Goal: Task Accomplishment & Management: Complete application form

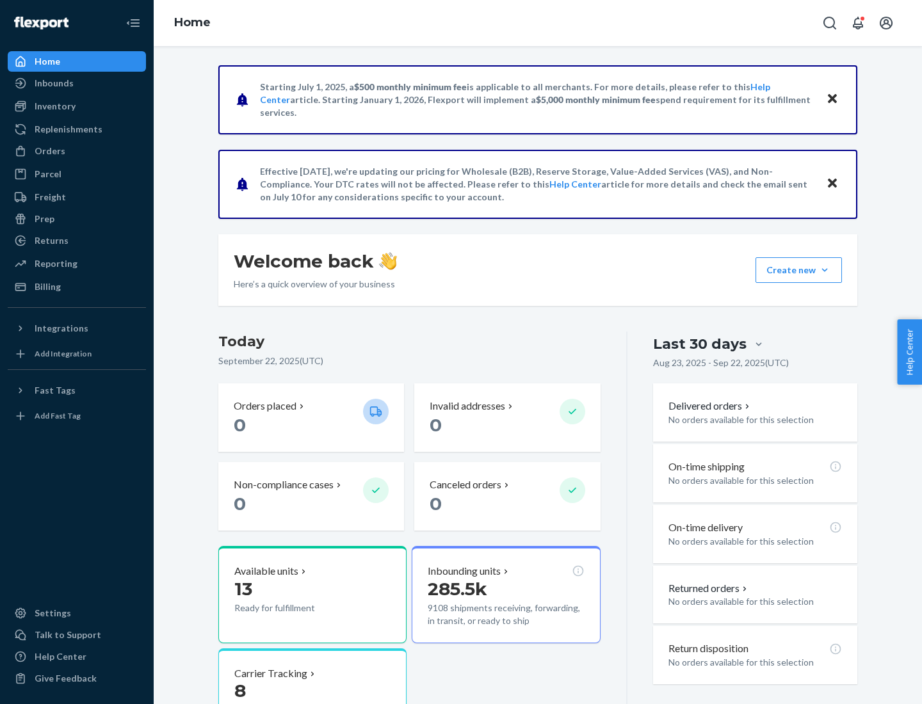
click at [824, 270] on button "Create new Create new inbound Create new order Create new product" at bounding box center [798, 270] width 86 height 26
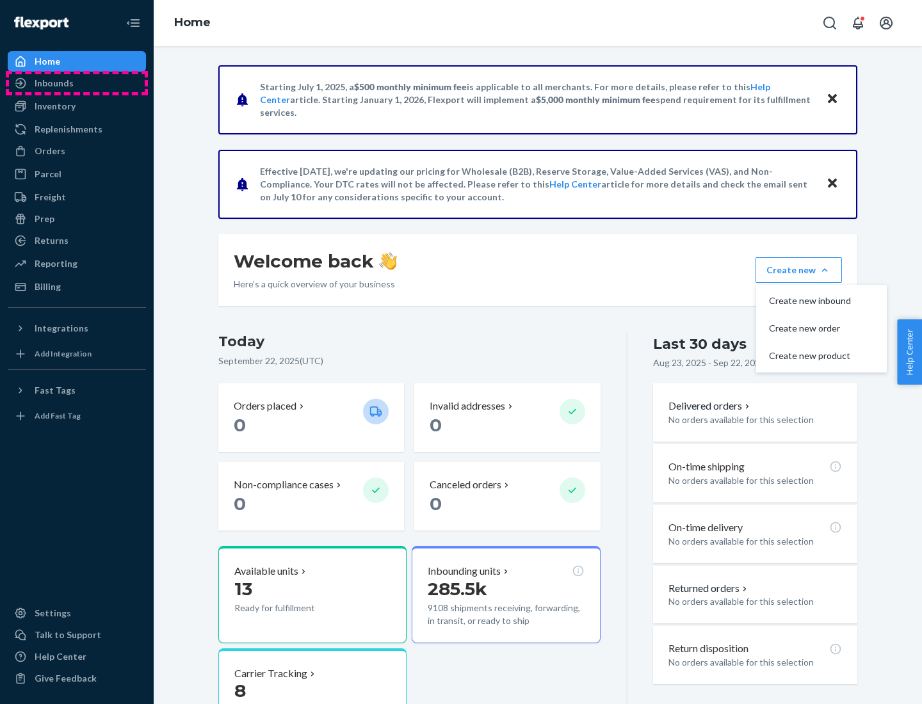
click at [77, 83] on div "Inbounds" at bounding box center [77, 83] width 136 height 18
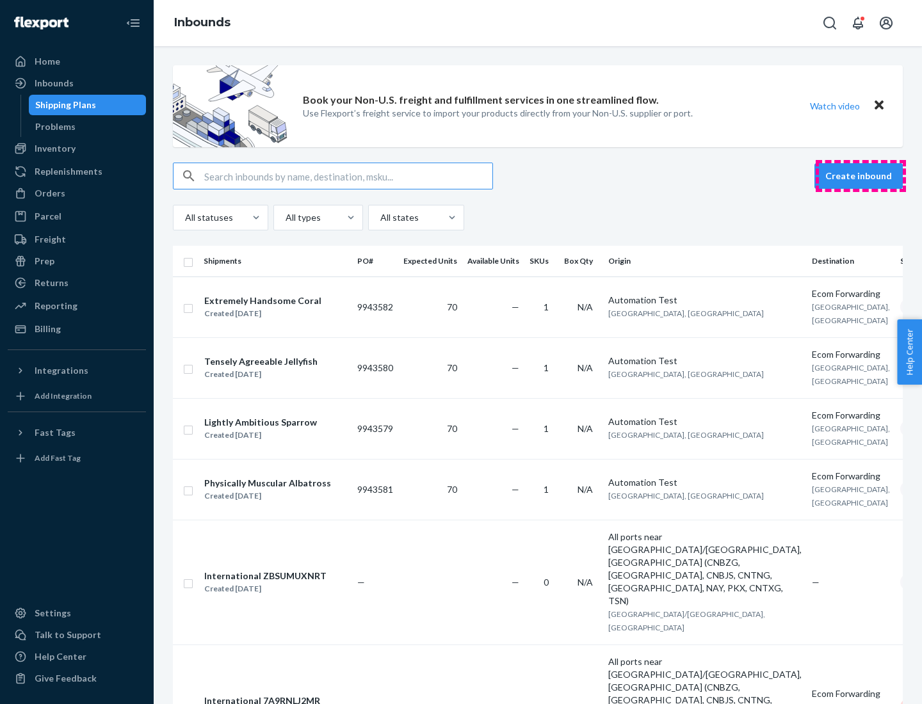
click at [860, 176] on button "Create inbound" at bounding box center [858, 176] width 88 height 26
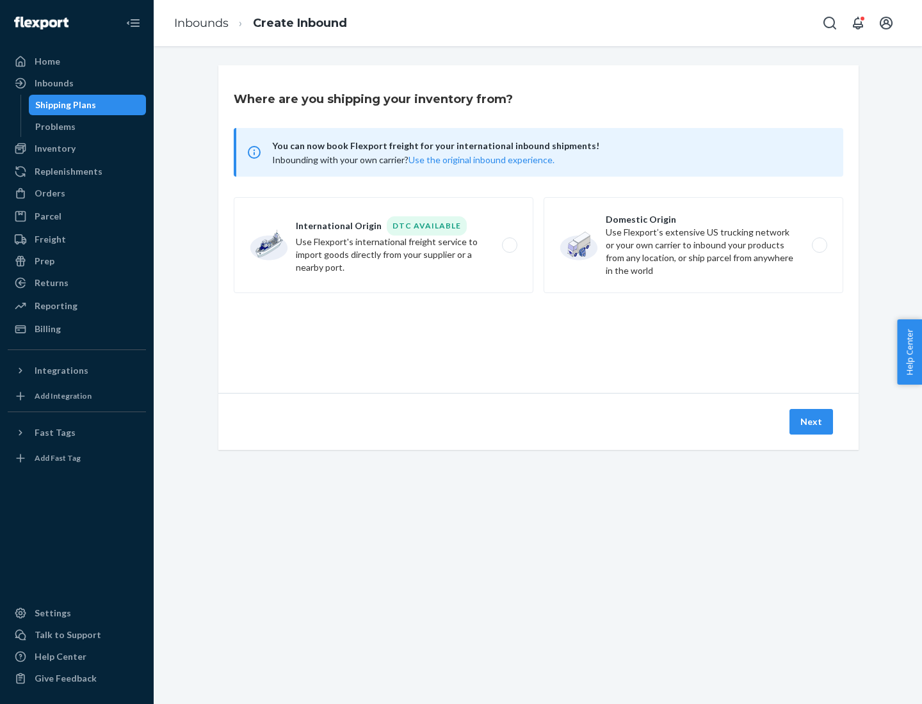
click at [693, 245] on label "Domestic Origin Use Flexport’s extensive US trucking network or your own carrie…" at bounding box center [693, 245] width 300 height 96
click at [819, 245] on input "Domestic Origin Use Flexport’s extensive US trucking network or your own carrie…" at bounding box center [823, 245] width 8 height 8
radio input "true"
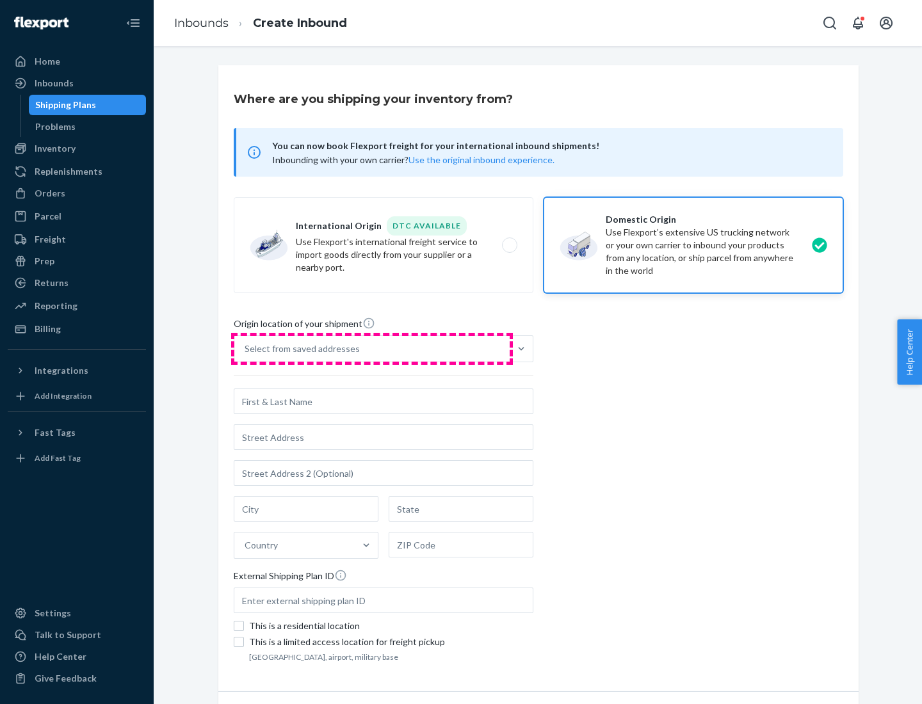
click at [372, 349] on div "Select from saved addresses" at bounding box center [371, 349] width 275 height 26
click at [246, 349] on input "Select from saved addresses" at bounding box center [245, 348] width 1 height 13
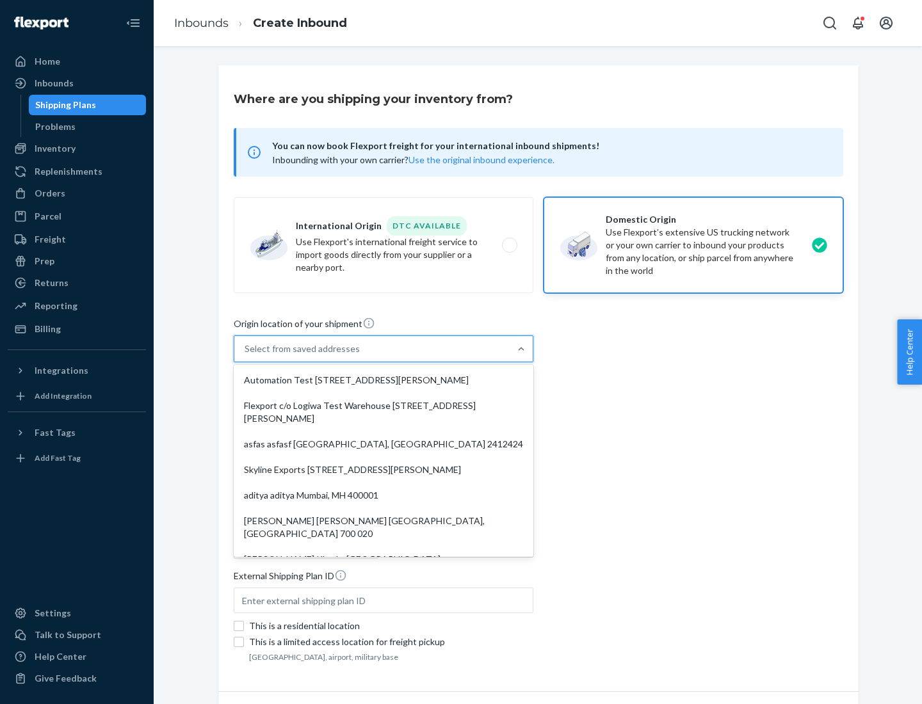
scroll to position [5, 0]
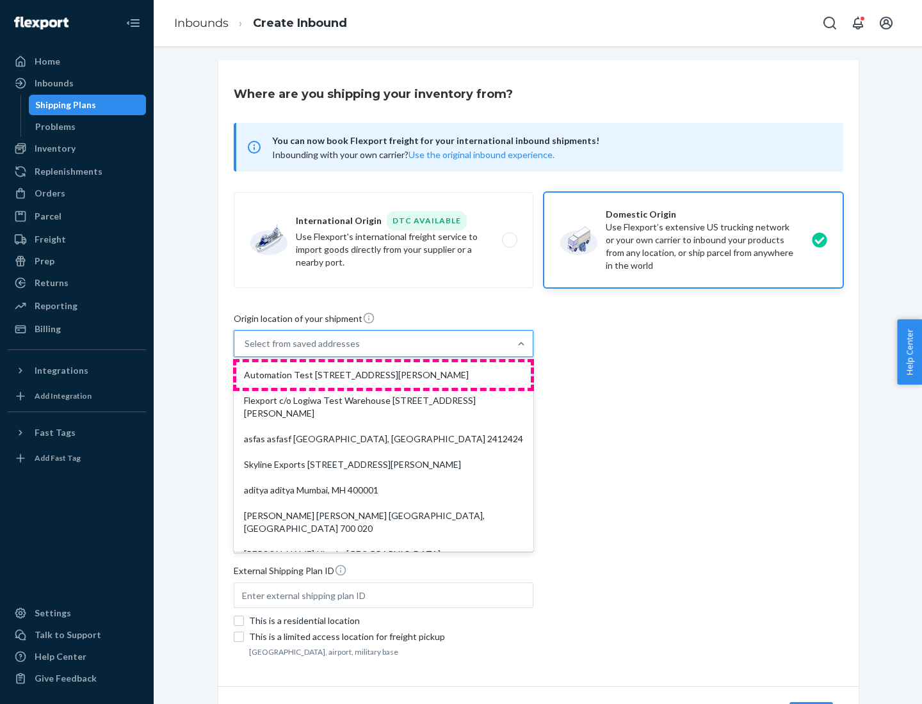
click at [383, 375] on div "Automation Test [STREET_ADDRESS][PERSON_NAME]" at bounding box center [383, 375] width 294 height 26
click at [246, 350] on input "option Automation Test [STREET_ADDRESS][PERSON_NAME]. 9 results available. Use …" at bounding box center [245, 343] width 1 height 13
type input "Automation Test"
type input "9th Floor"
type input "[GEOGRAPHIC_DATA]"
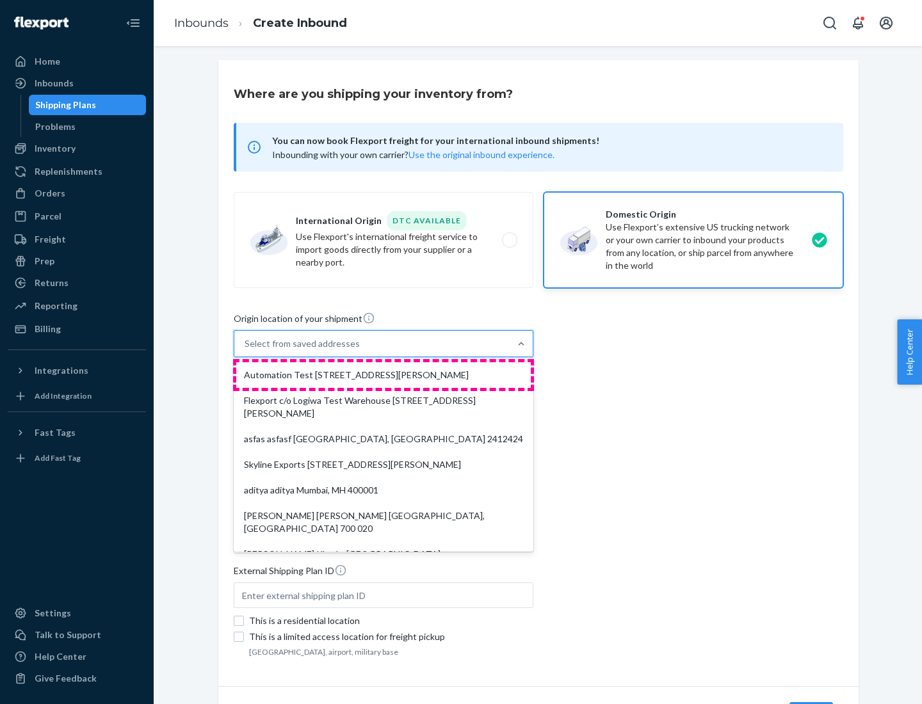
type input "CA"
type input "94104"
type input "[STREET_ADDRESS][PERSON_NAME]"
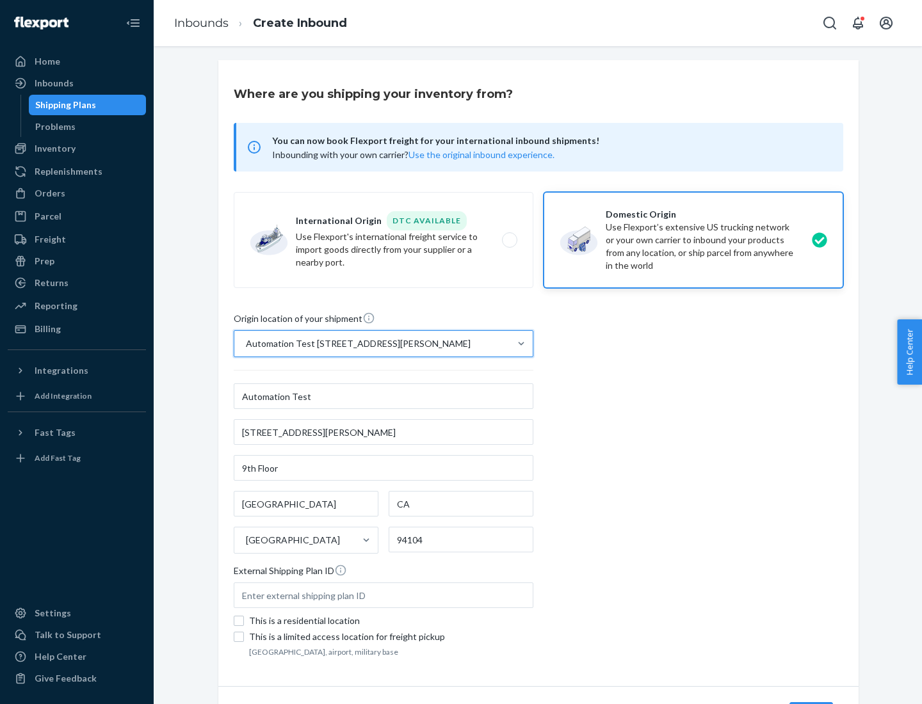
scroll to position [75, 0]
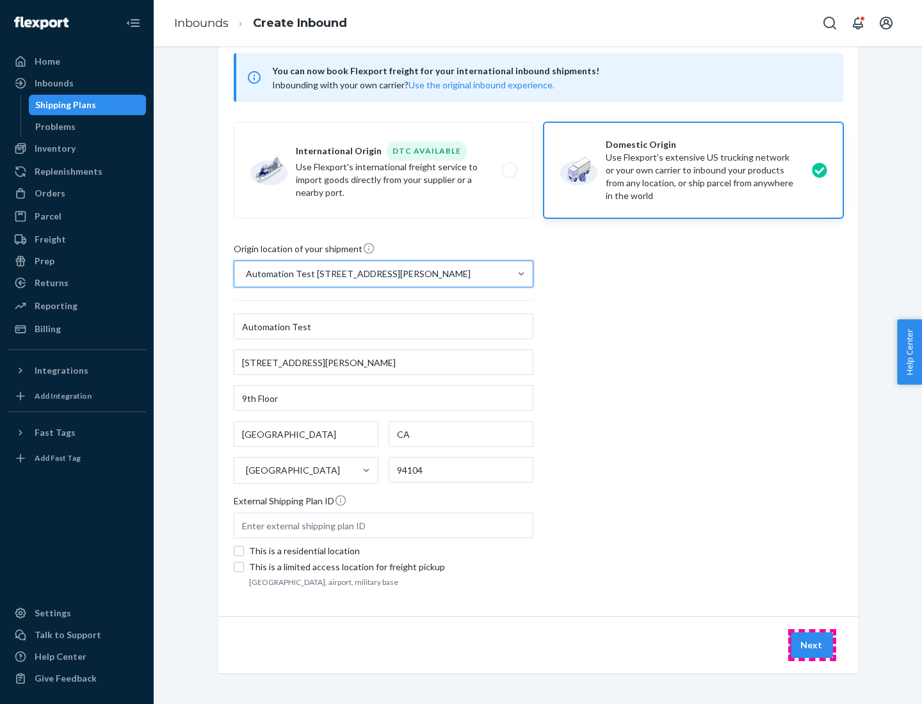
click at [812, 645] on button "Next" at bounding box center [811, 645] width 44 height 26
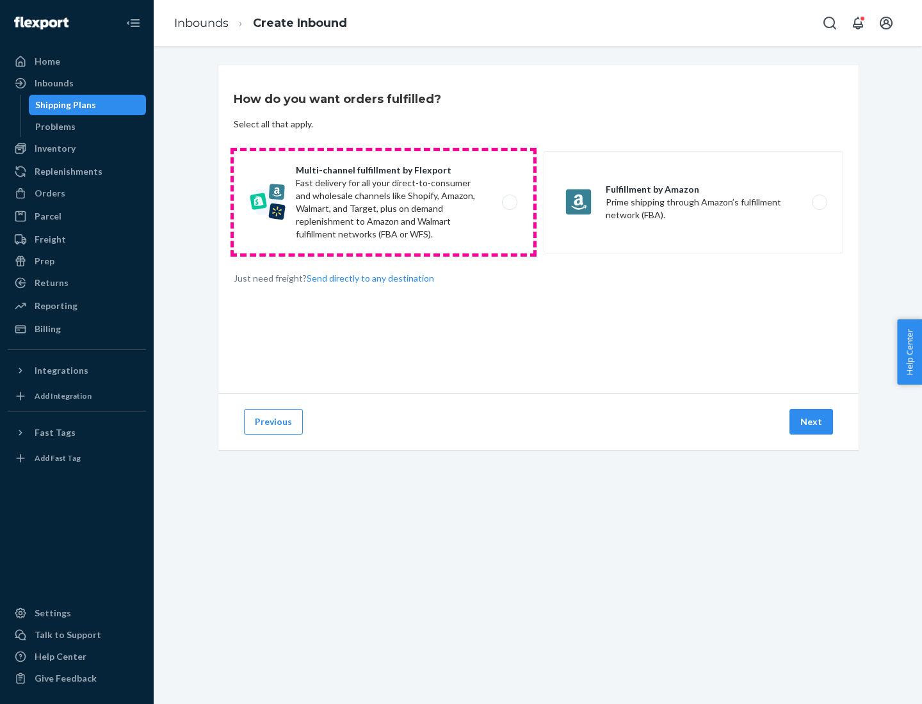
click at [383, 202] on label "Multi-channel fulfillment by Flexport Fast delivery for all your direct-to-cons…" at bounding box center [384, 202] width 300 height 102
click at [509, 202] on input "Multi-channel fulfillment by Flexport Fast delivery for all your direct-to-cons…" at bounding box center [513, 202] width 8 height 8
radio input "true"
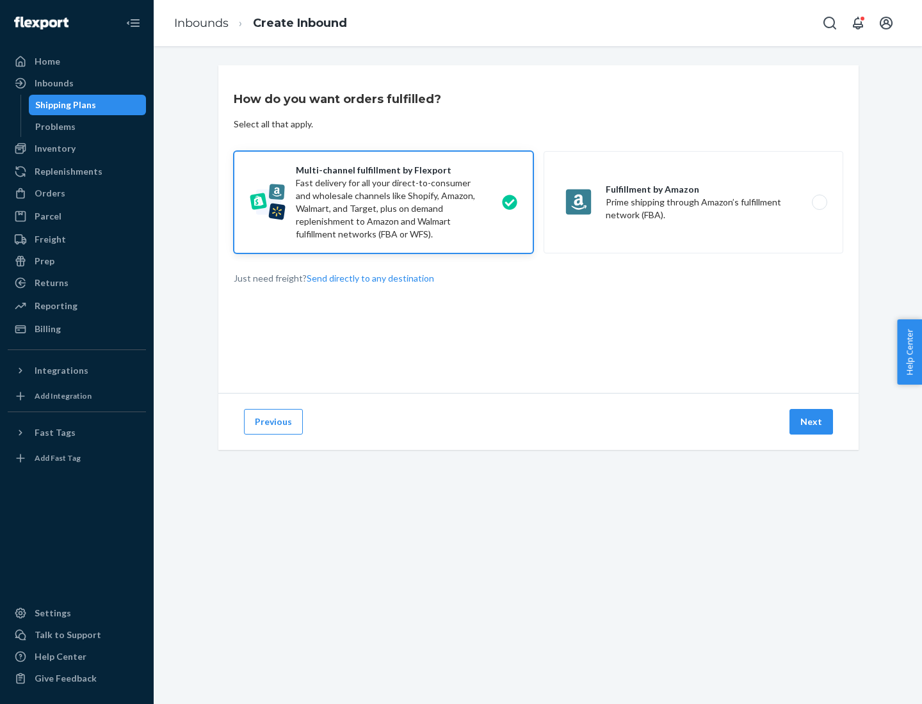
click at [812, 422] on button "Next" at bounding box center [811, 422] width 44 height 26
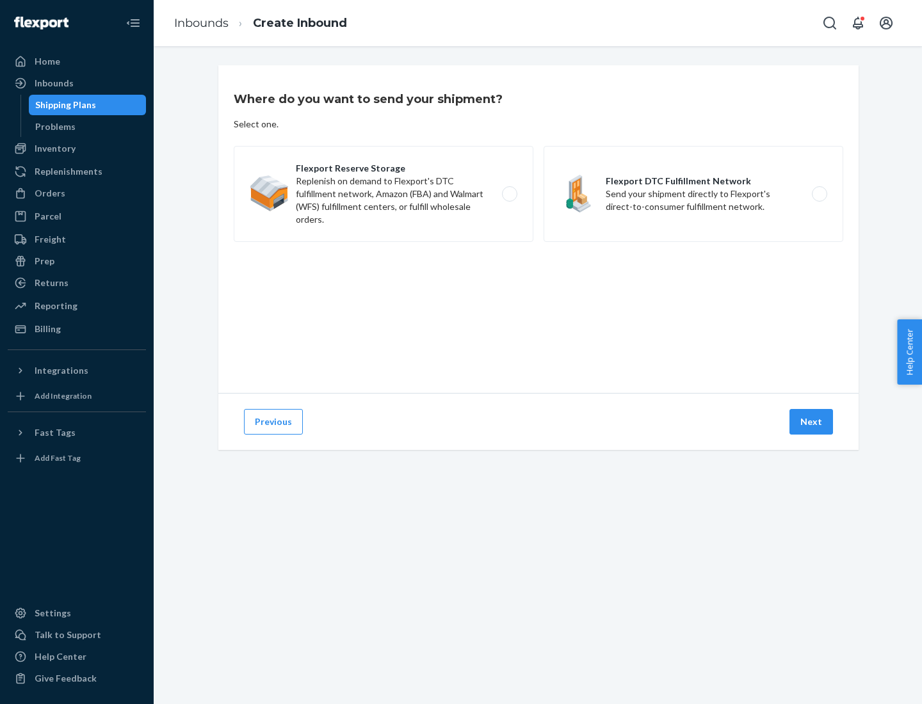
click at [693, 194] on label "Flexport DTC Fulfillment Network Send your shipment directly to Flexport's dire…" at bounding box center [693, 194] width 300 height 96
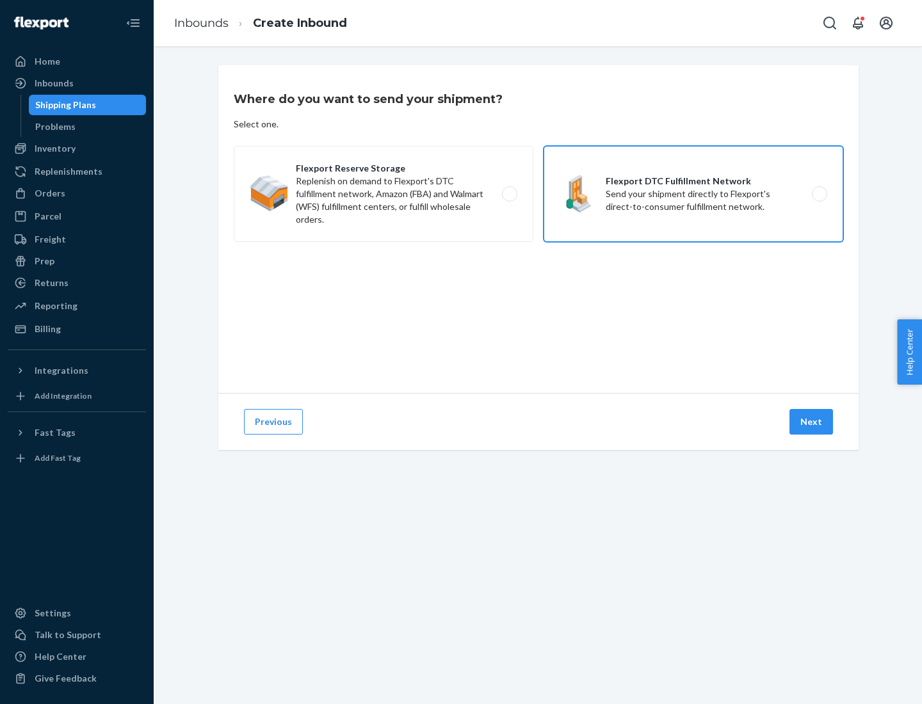
click at [819, 194] on input "Flexport DTC Fulfillment Network Send your shipment directly to Flexport's dire…" at bounding box center [823, 194] width 8 height 8
radio input "true"
click at [812, 422] on button "Next" at bounding box center [811, 422] width 44 height 26
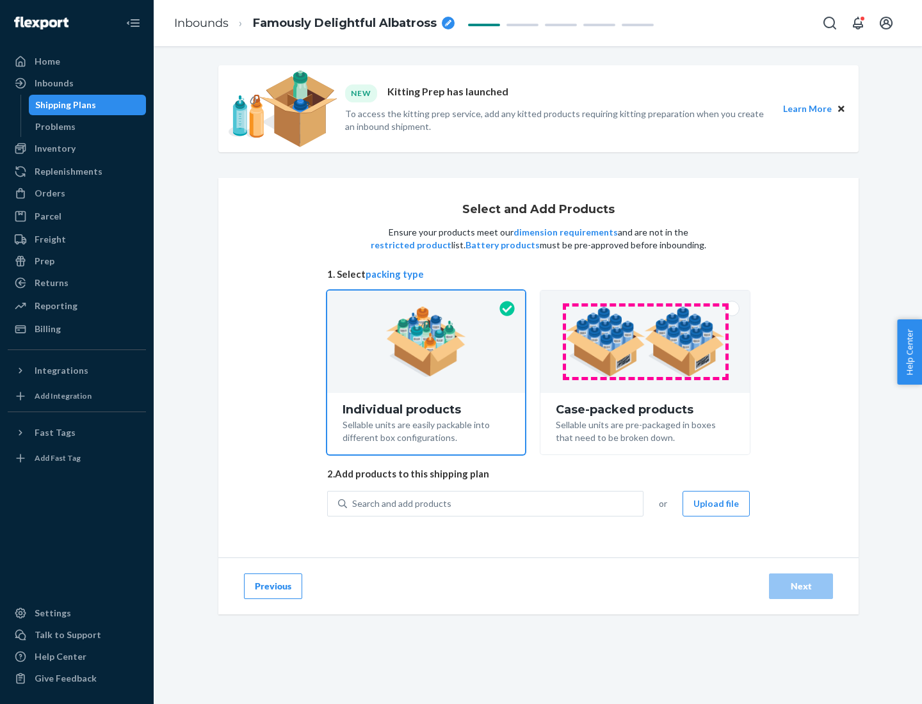
click at [645, 342] on img at bounding box center [644, 342] width 159 height 70
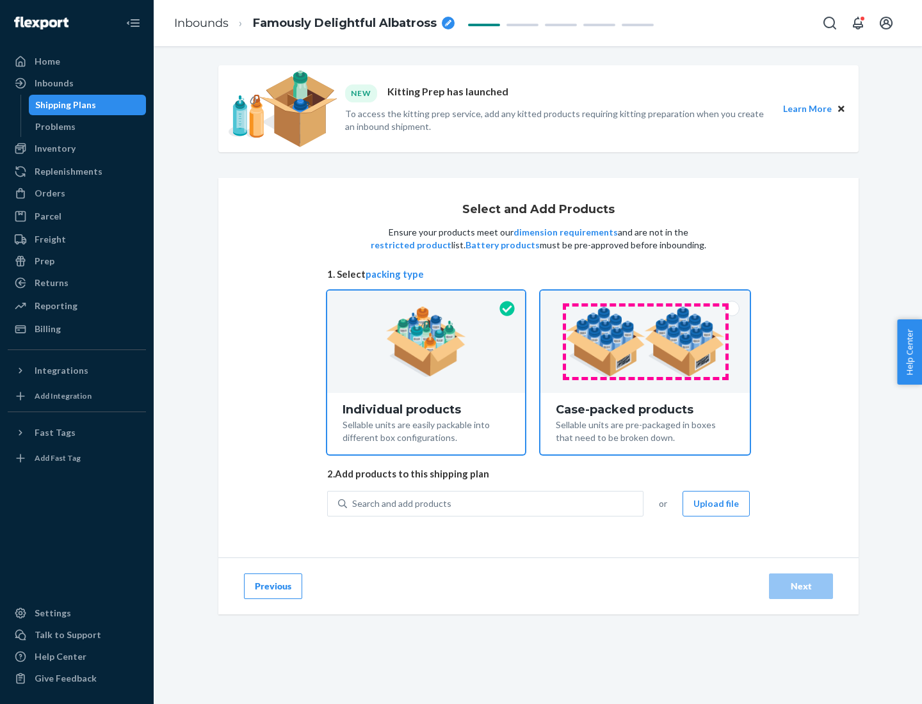
click at [645, 299] on input "Case-packed products Sellable units are pre-packaged in boxes that need to be b…" at bounding box center [645, 295] width 8 height 8
radio input "true"
radio input "false"
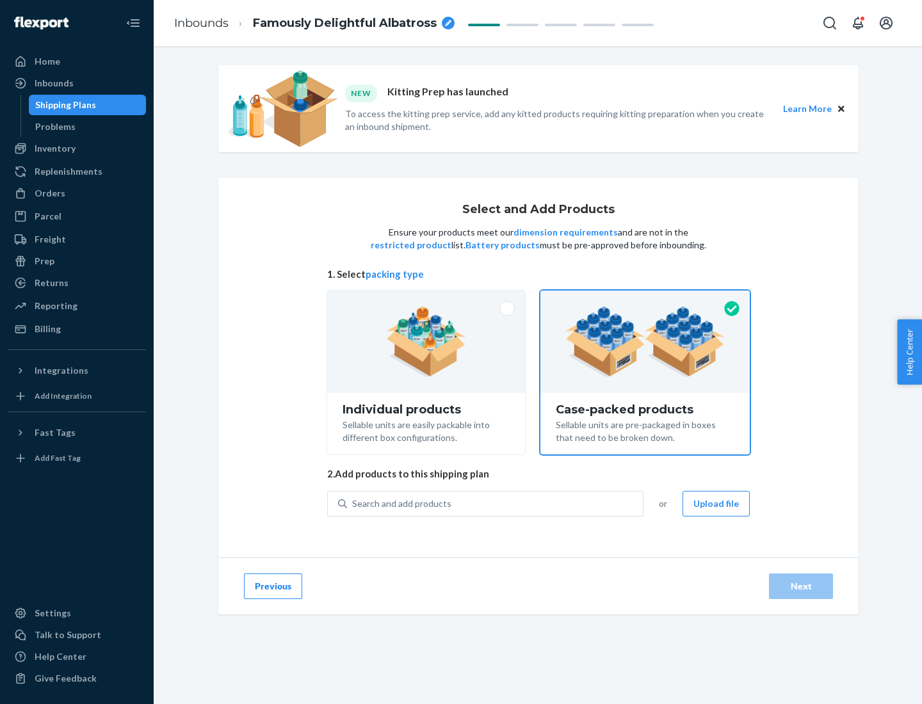
click at [495, 503] on div "Search and add products" at bounding box center [495, 503] width 296 height 23
click at [353, 503] on input "Search and add products" at bounding box center [352, 503] width 1 height 13
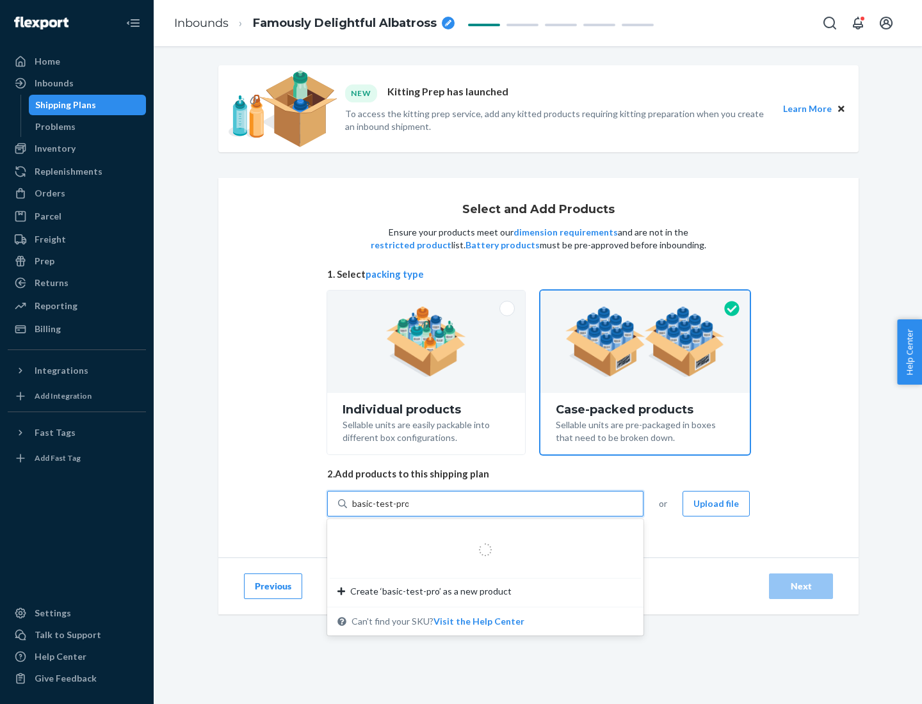
type input "basic-test-product-1"
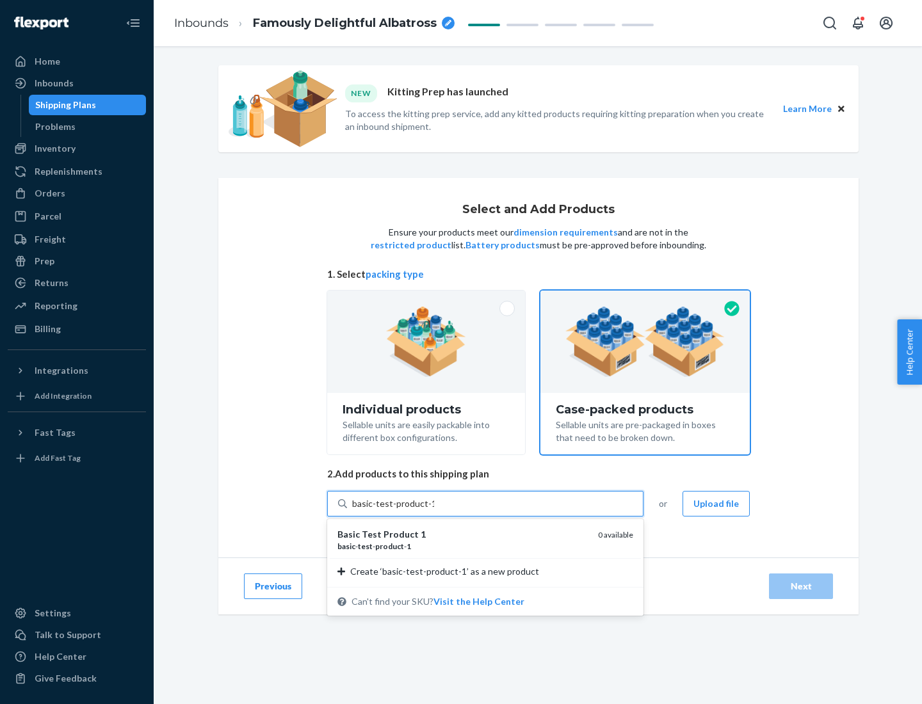
click at [463, 546] on div "basic - test - product - 1" at bounding box center [462, 546] width 250 height 11
click at [434, 510] on input "basic-test-product-1" at bounding box center [393, 503] width 82 height 13
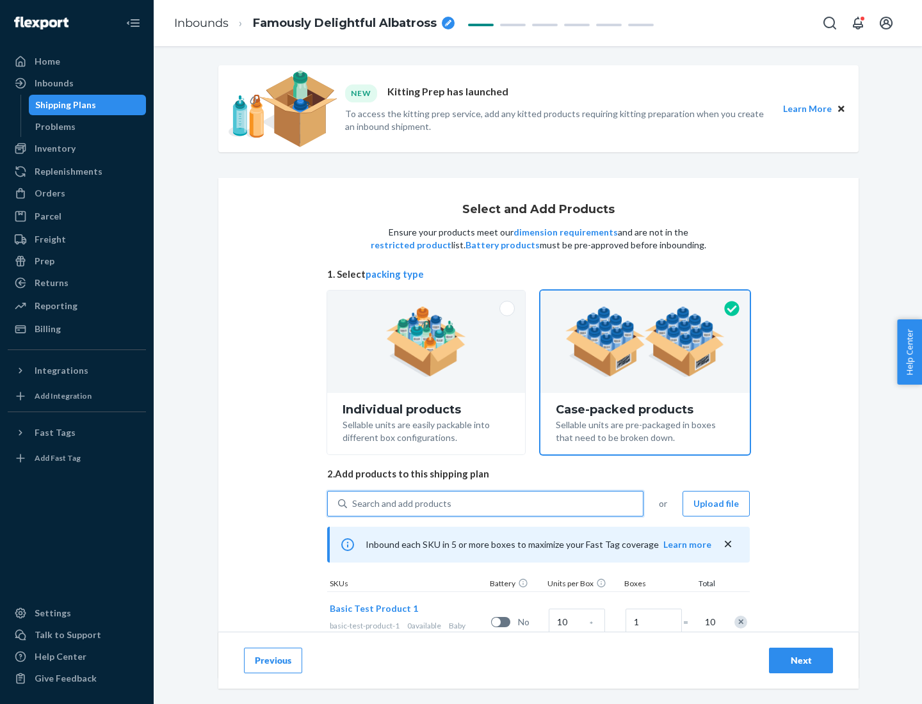
scroll to position [46, 0]
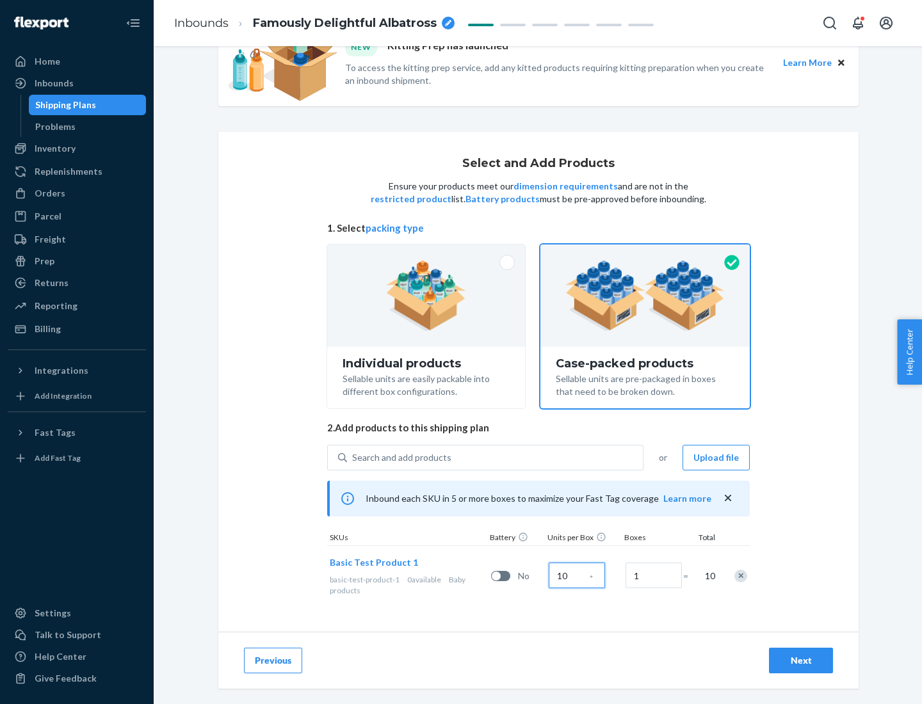
type input "10"
type input "7"
click at [801, 661] on div "Next" at bounding box center [801, 660] width 42 height 13
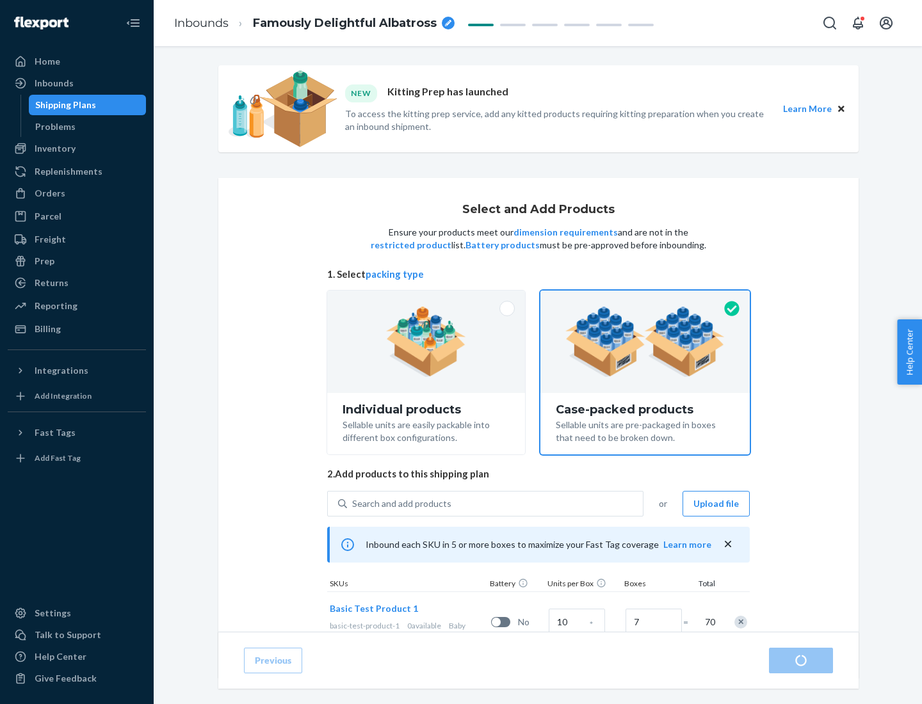
radio input "true"
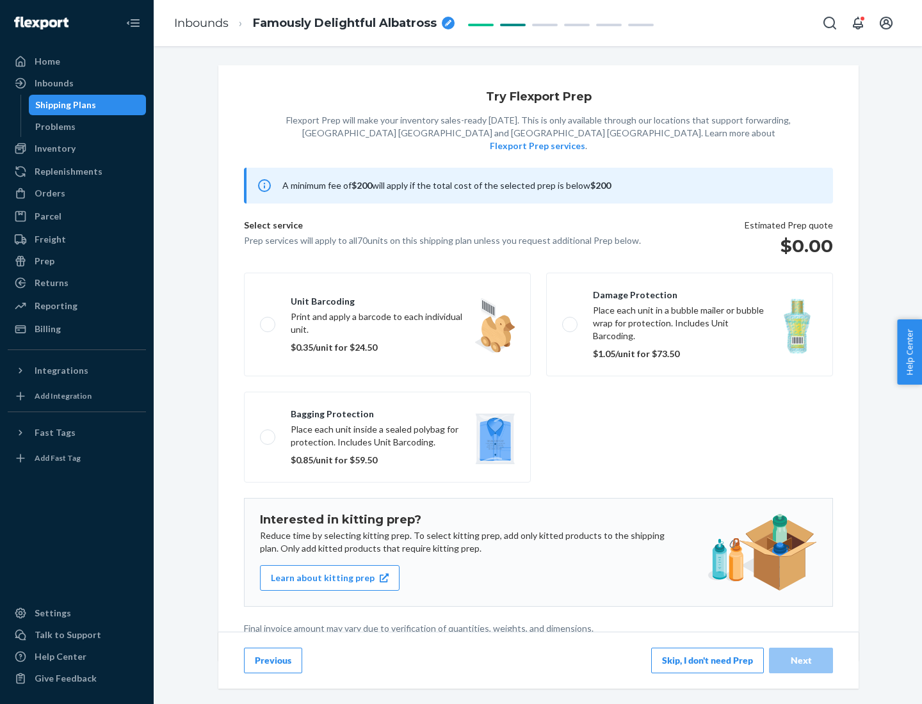
scroll to position [3, 0]
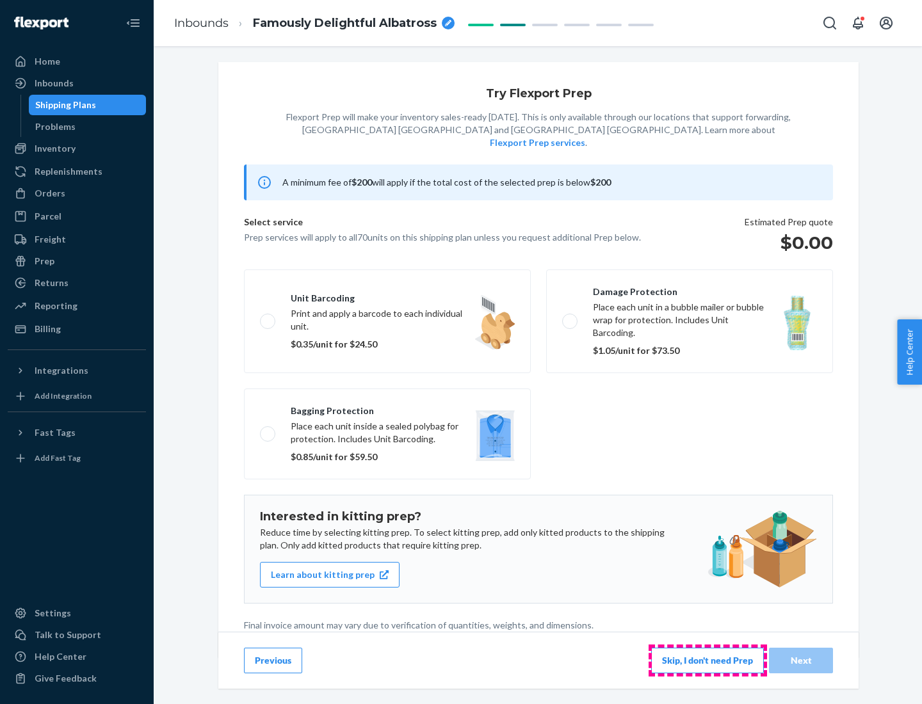
click at [707, 660] on button "Skip, I don't need Prep" at bounding box center [707, 661] width 113 height 26
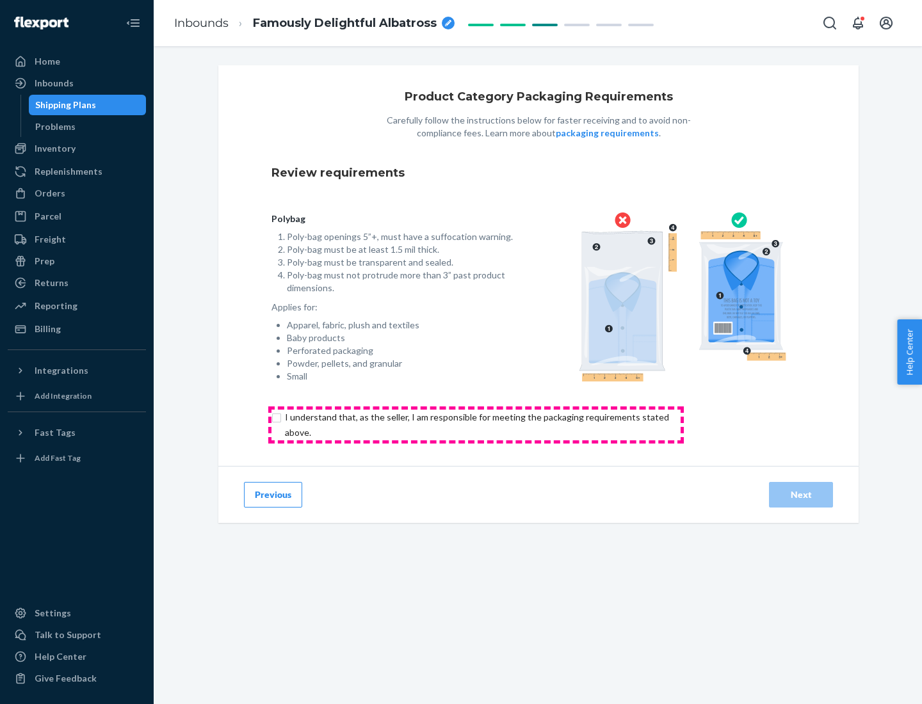
click at [476, 424] on input "checkbox" at bounding box center [484, 425] width 426 height 31
checkbox input "true"
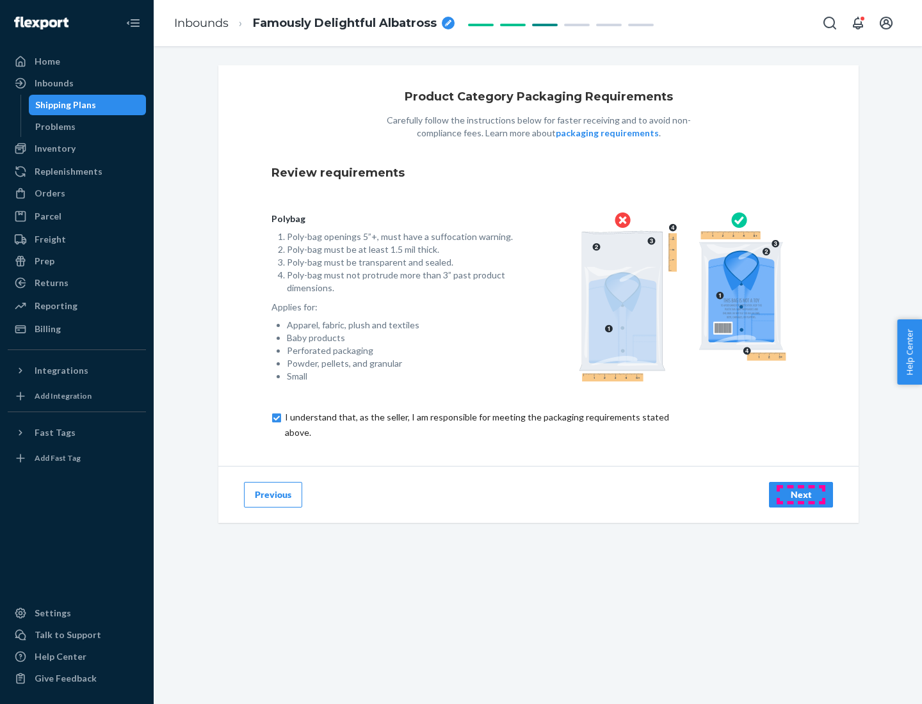
click at [801, 494] on div "Next" at bounding box center [801, 494] width 42 height 13
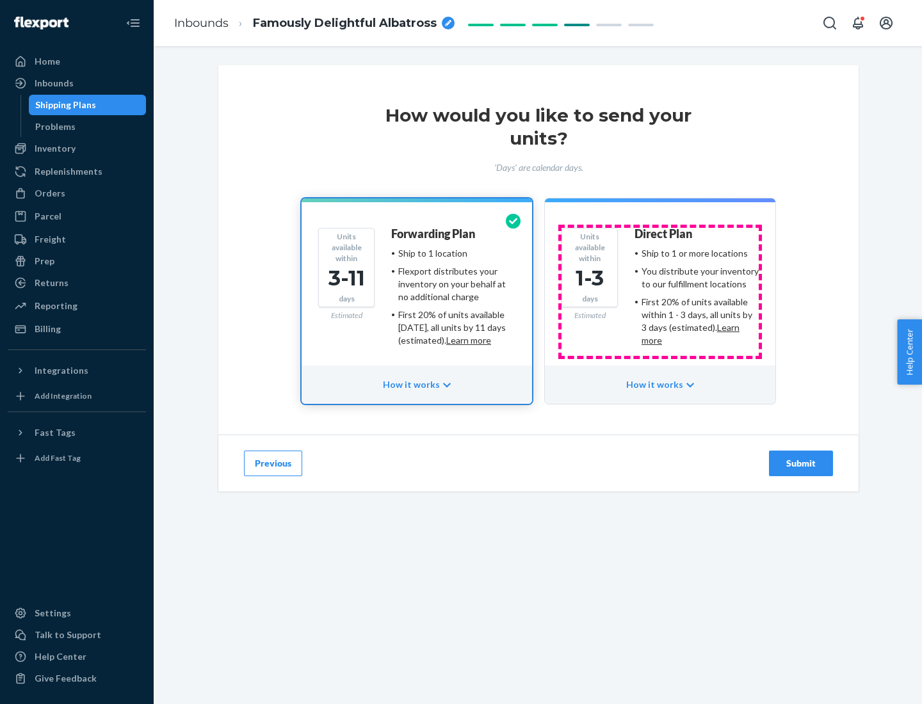
click at [660, 292] on ul "Ship to 1 or more locations You distribute your inventory to our fulfillment lo…" at bounding box center [696, 297] width 124 height 100
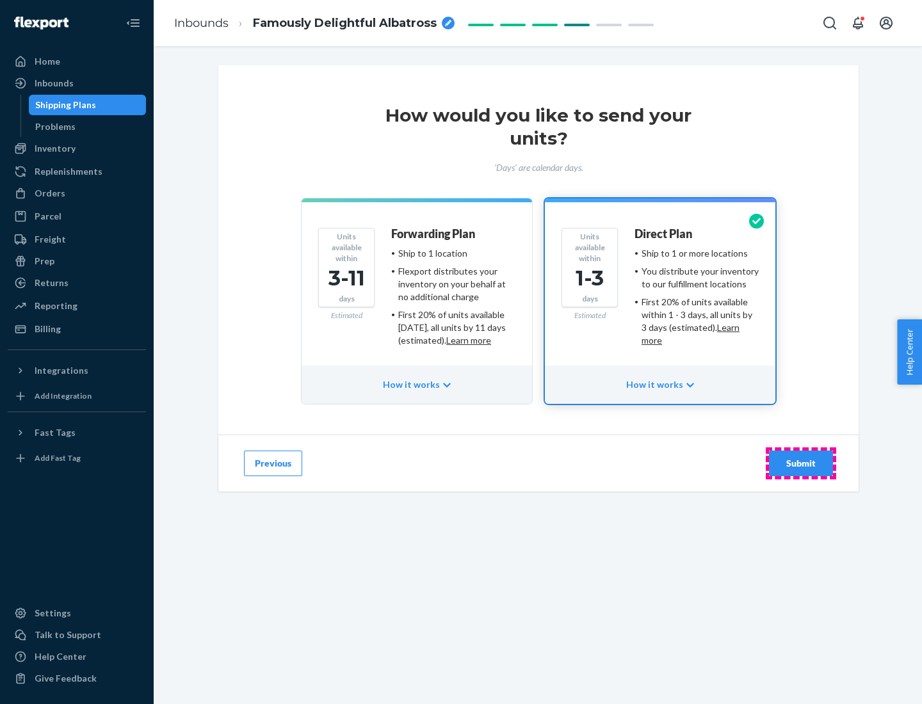
click at [801, 463] on div "Submit" at bounding box center [801, 463] width 42 height 13
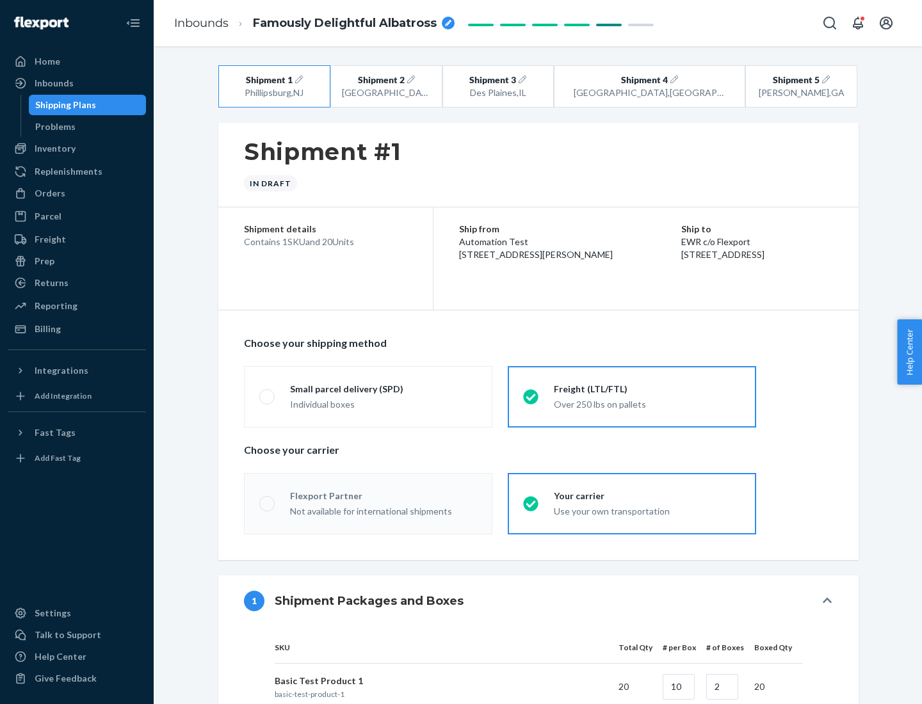
radio input "true"
radio input "false"
radio input "true"
radio input "false"
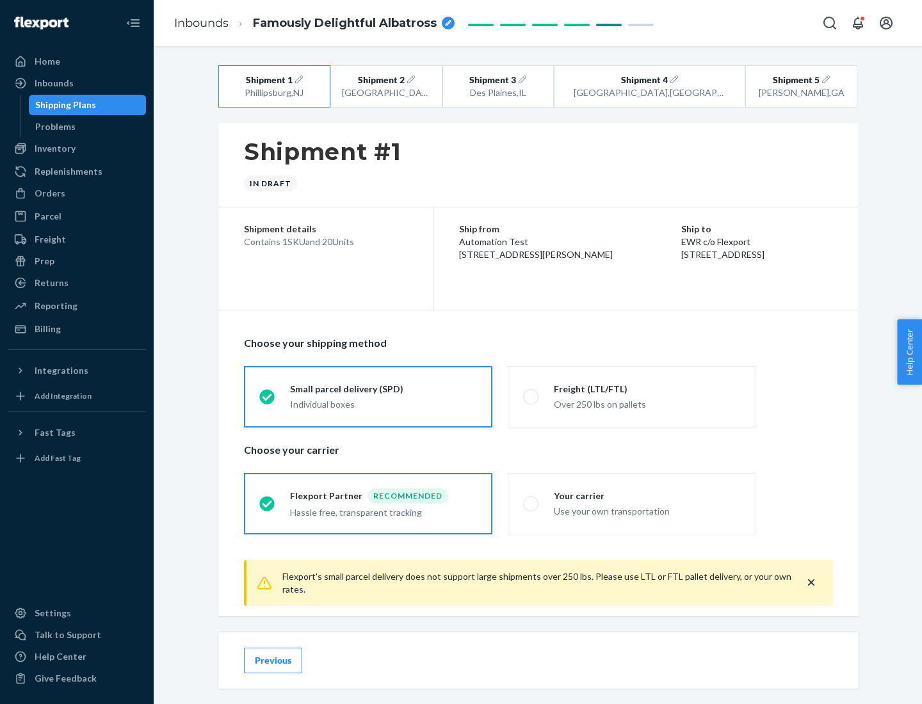
scroll to position [14, 0]
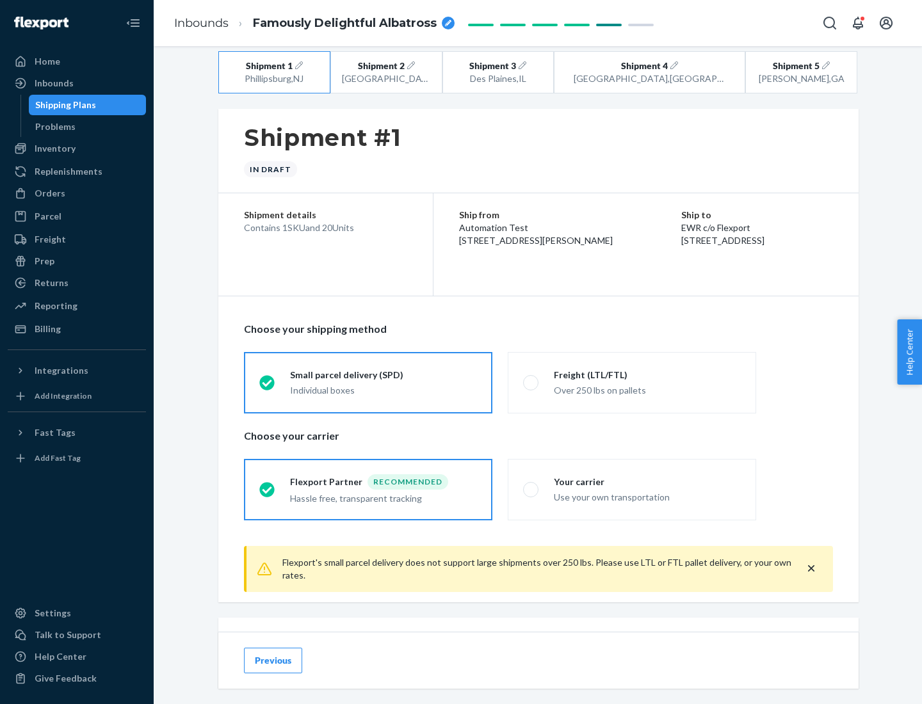
click at [647, 374] on div "Freight (LTL/FTL)" at bounding box center [647, 375] width 187 height 13
click at [531, 378] on input "Freight (LTL/FTL) Over 250 lbs on pallets" at bounding box center [527, 382] width 8 height 8
radio input "true"
radio input "false"
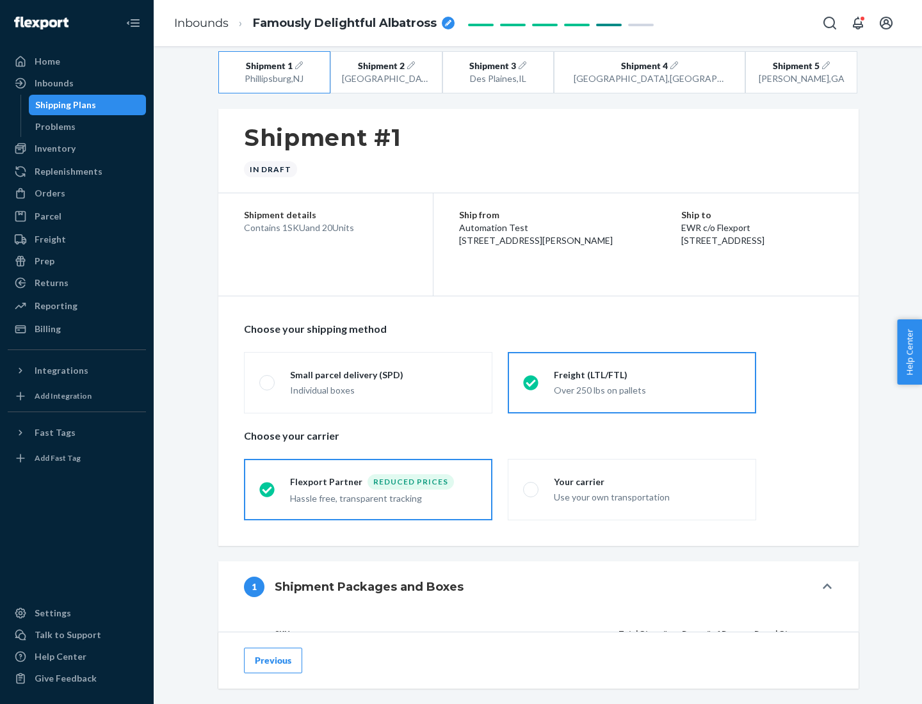
scroll to position [121, 0]
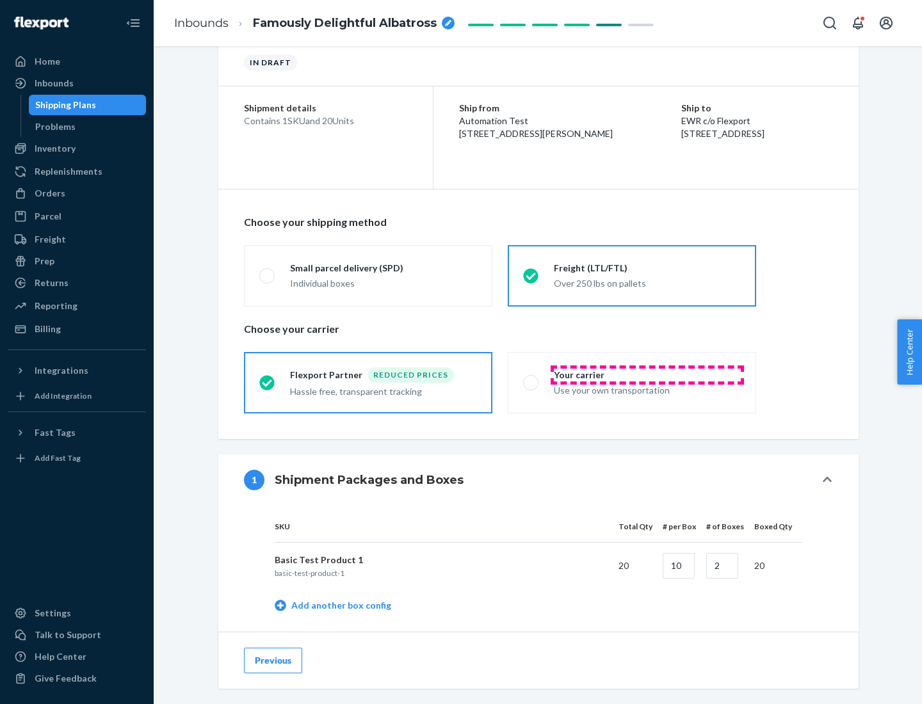
click at [647, 374] on div "Your carrier" at bounding box center [647, 375] width 187 height 13
click at [531, 378] on input "Your carrier Use your own transportation" at bounding box center [527, 382] width 8 height 8
radio input "true"
radio input "false"
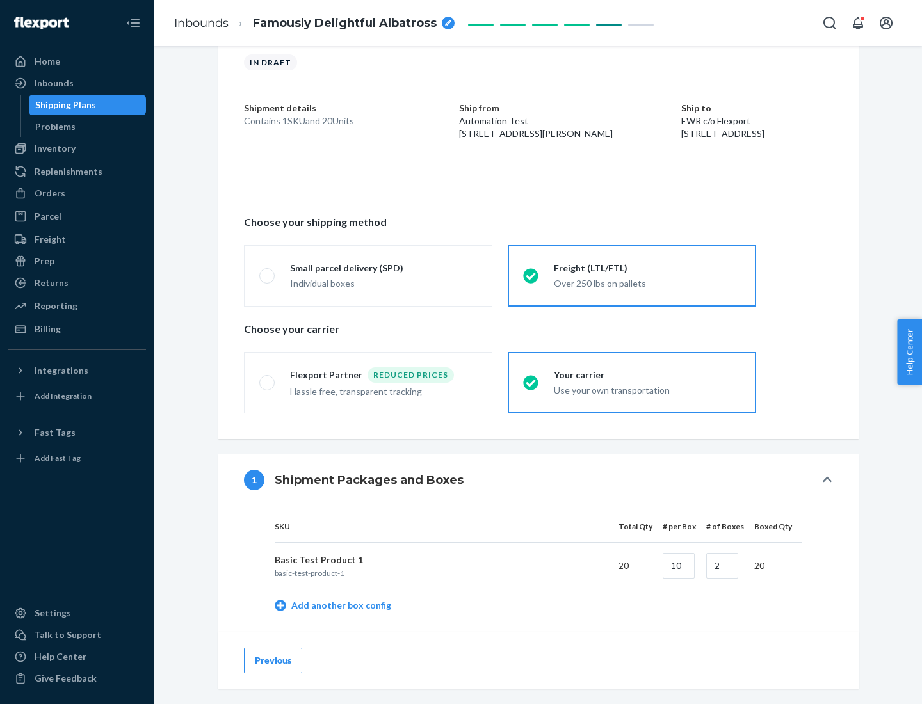
scroll to position [405, 0]
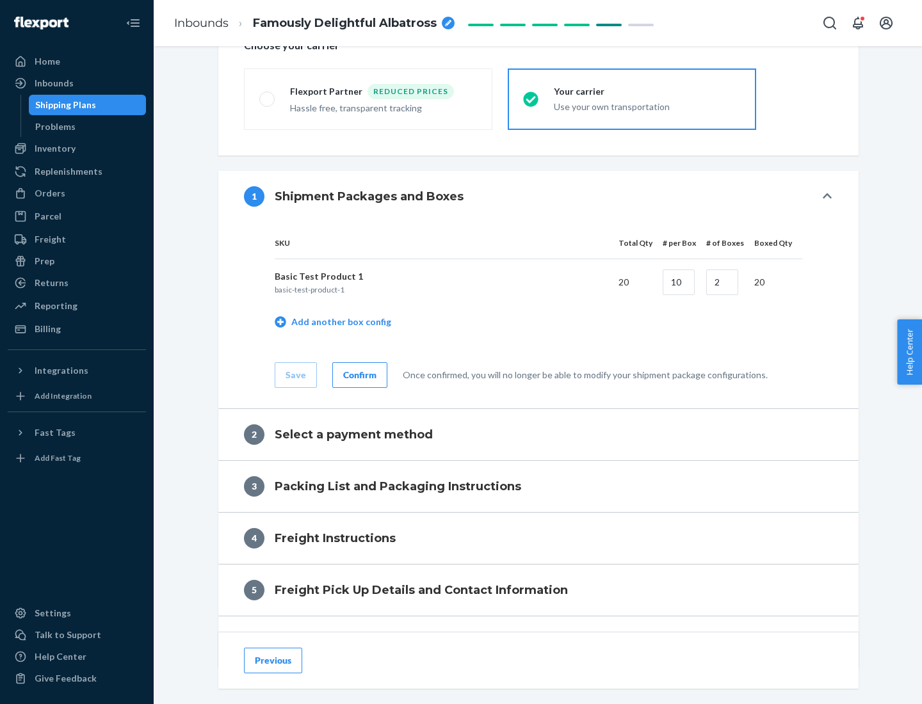
click at [358, 374] on div "Confirm" at bounding box center [359, 375] width 33 height 13
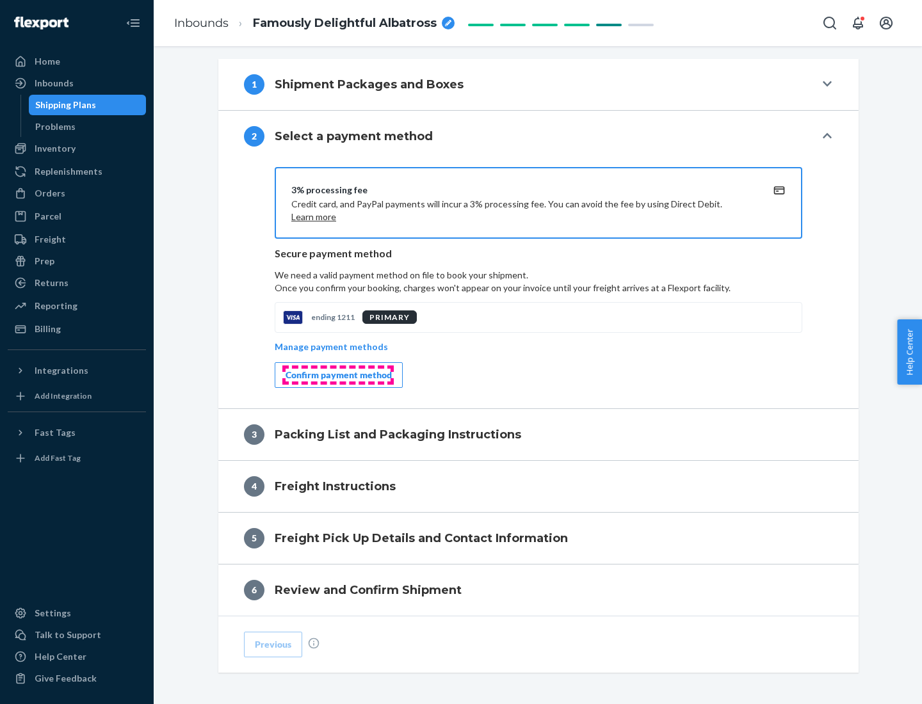
click at [337, 375] on div "Confirm payment method" at bounding box center [338, 375] width 106 height 13
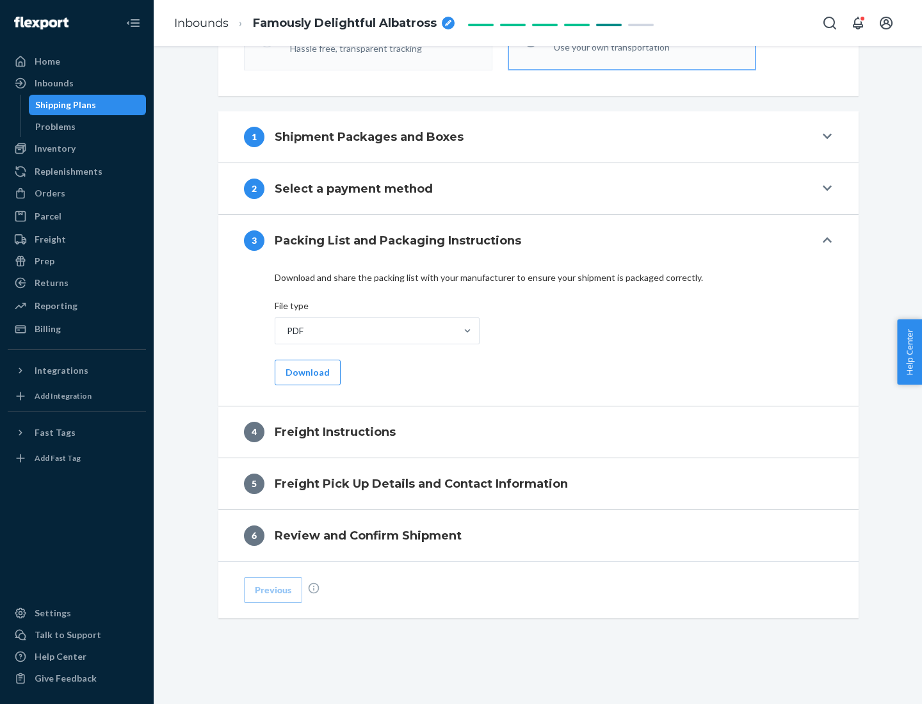
scroll to position [462, 0]
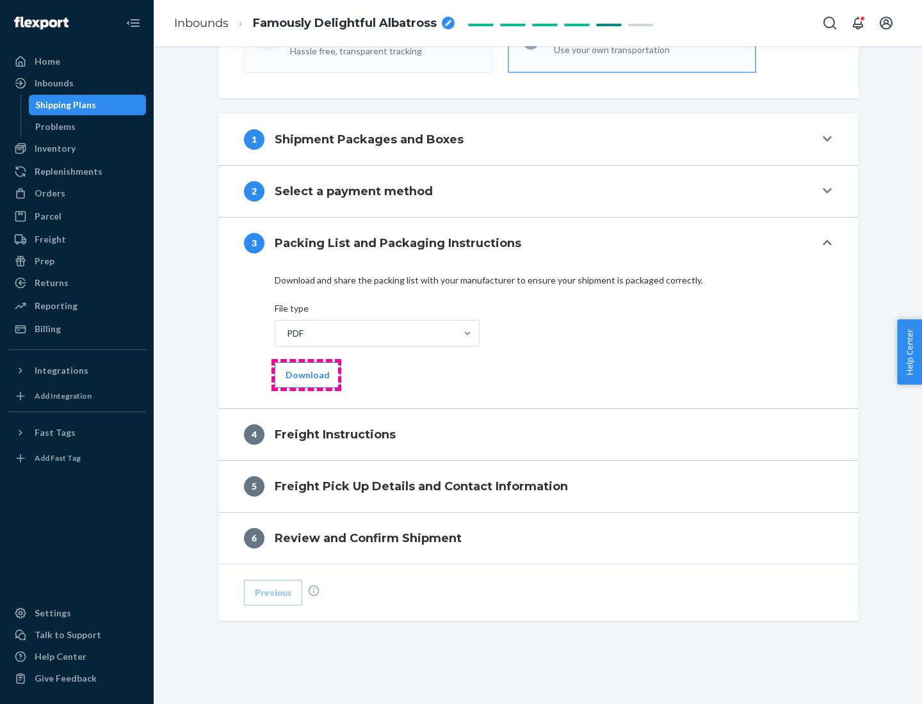
click at [306, 374] on button "Download" at bounding box center [308, 375] width 66 height 26
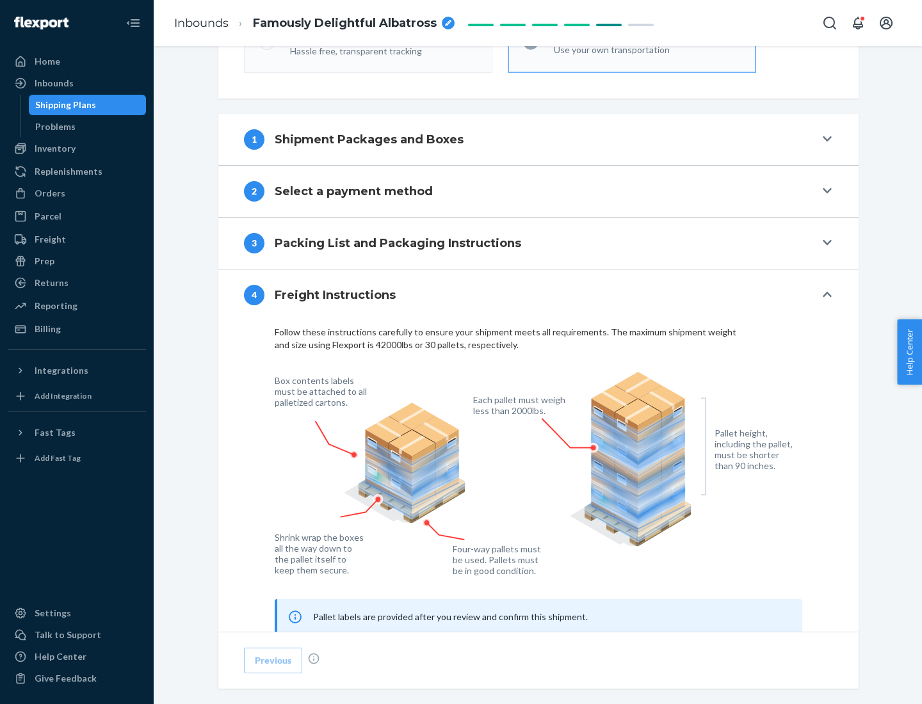
scroll to position [774, 0]
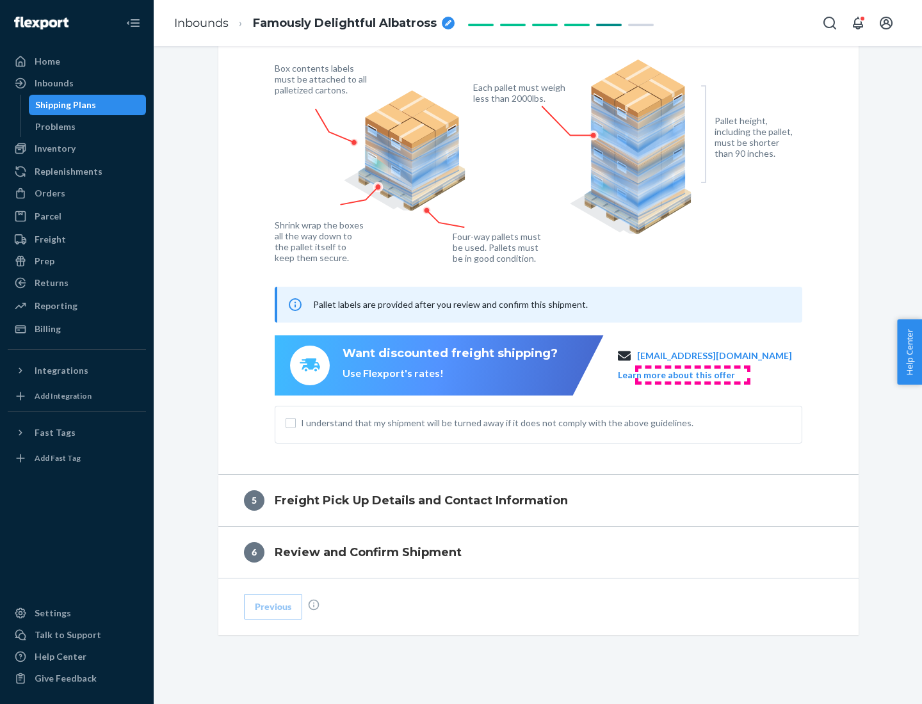
click at [692, 374] on button "Learn more about this offer" at bounding box center [676, 375] width 117 height 13
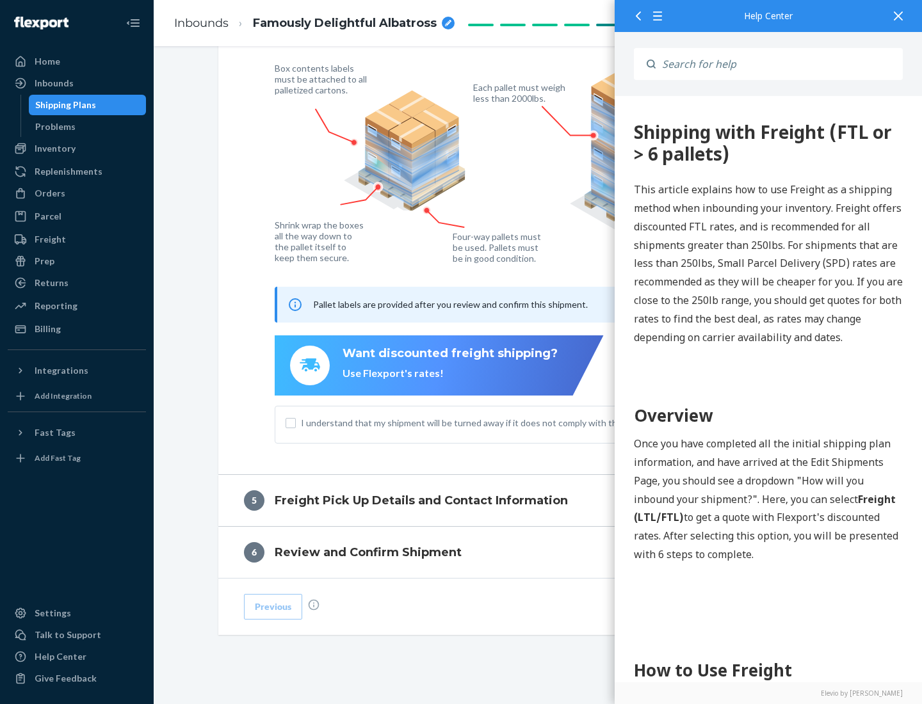
scroll to position [0, 0]
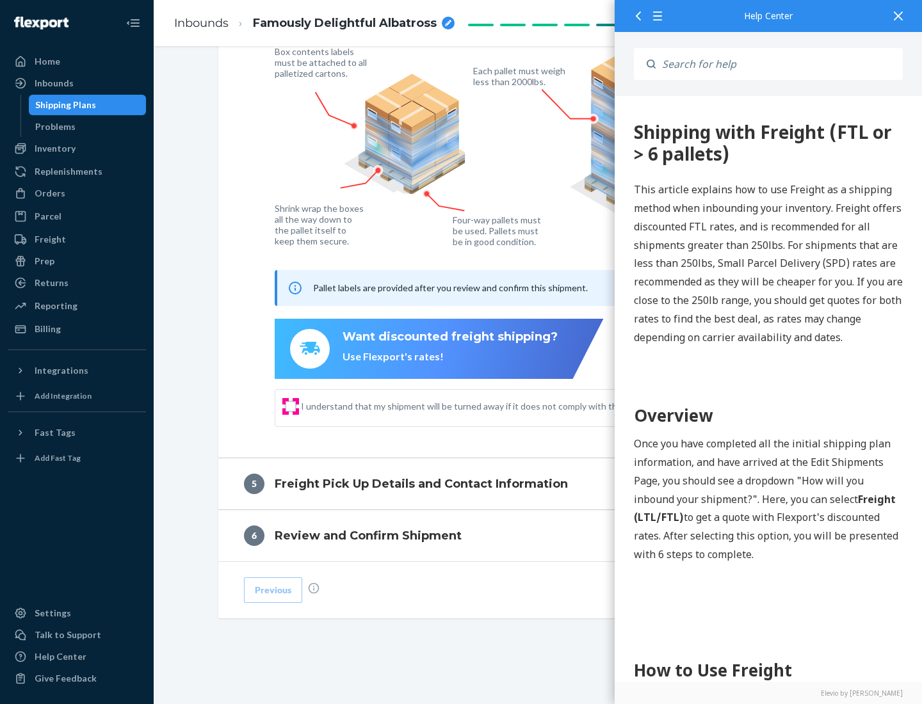
click at [291, 406] on input "I understand that my shipment will be turned away if it does not comply with th…" at bounding box center [290, 406] width 10 height 10
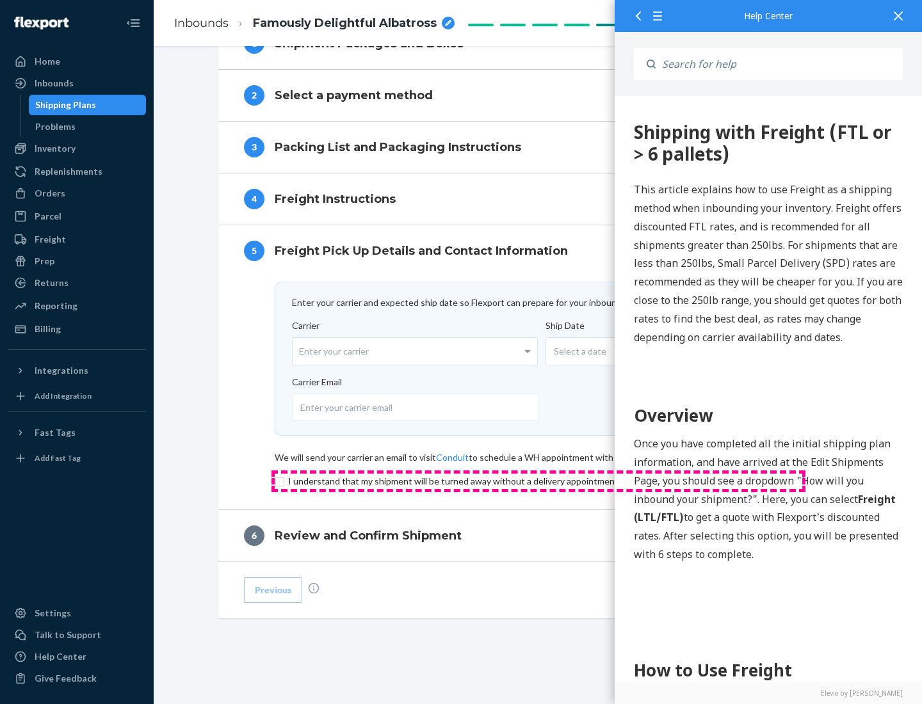
click at [538, 481] on input "checkbox" at bounding box center [538, 481] width 527 height 15
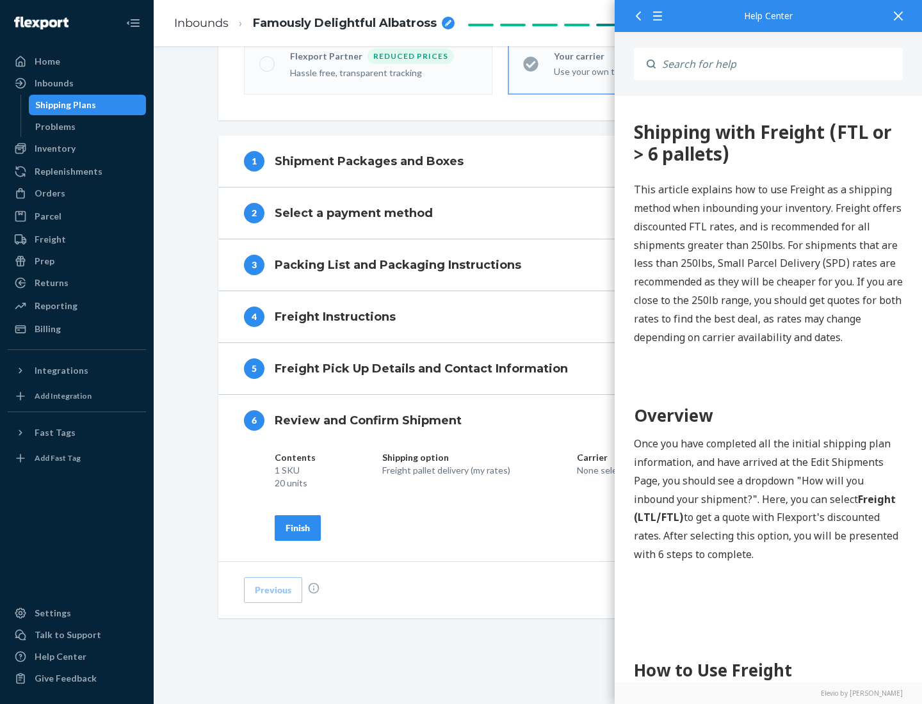
click at [298, 527] on div "Finish" at bounding box center [297, 528] width 24 height 13
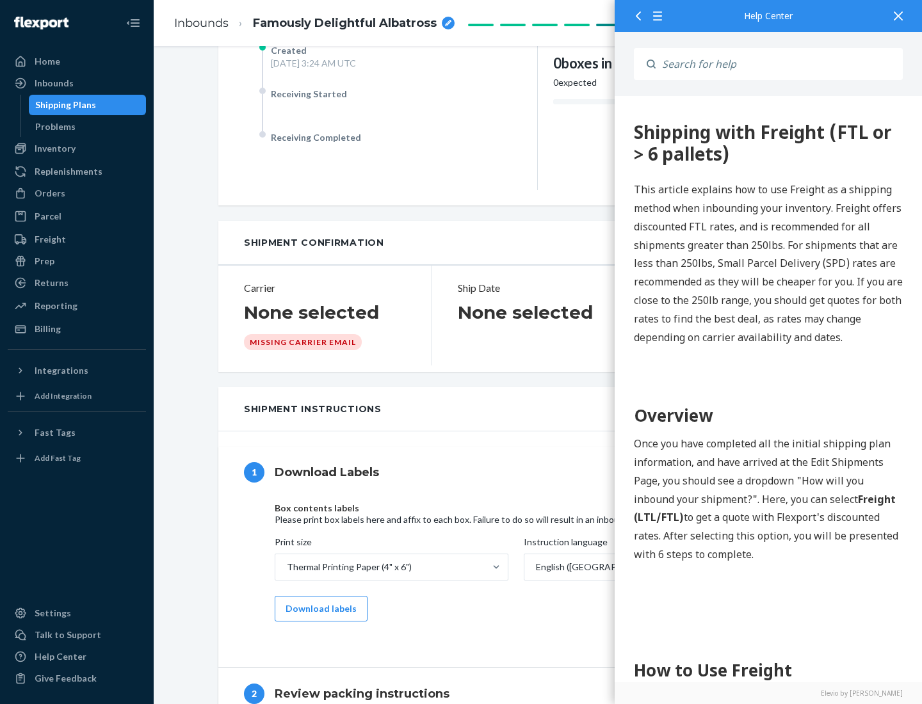
scroll to position [0, 0]
